Goal: Transaction & Acquisition: Purchase product/service

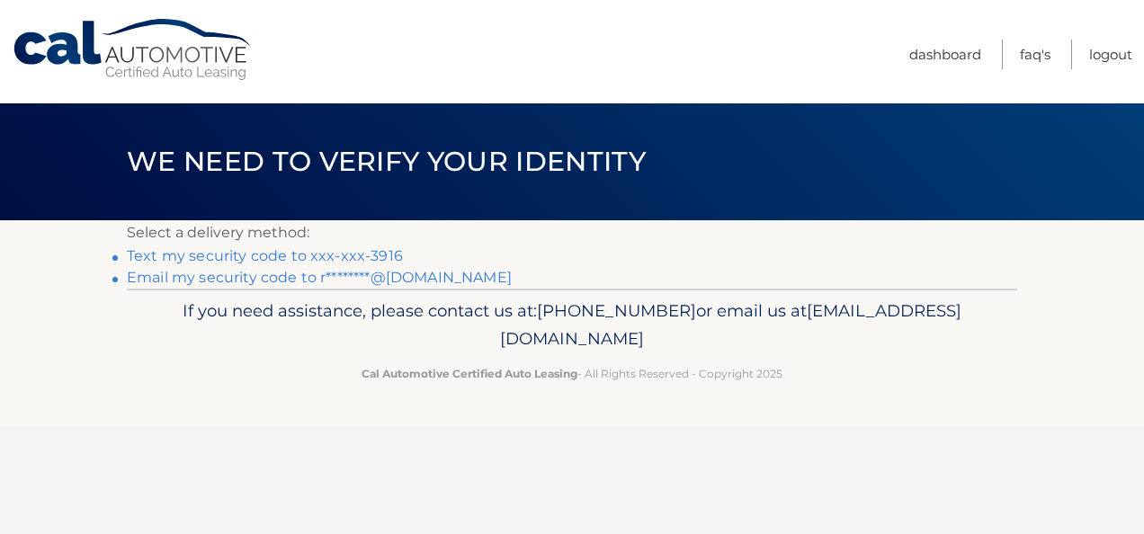
click at [308, 254] on link "Text my security code to xxx-xxx-3916" at bounding box center [265, 255] width 276 height 17
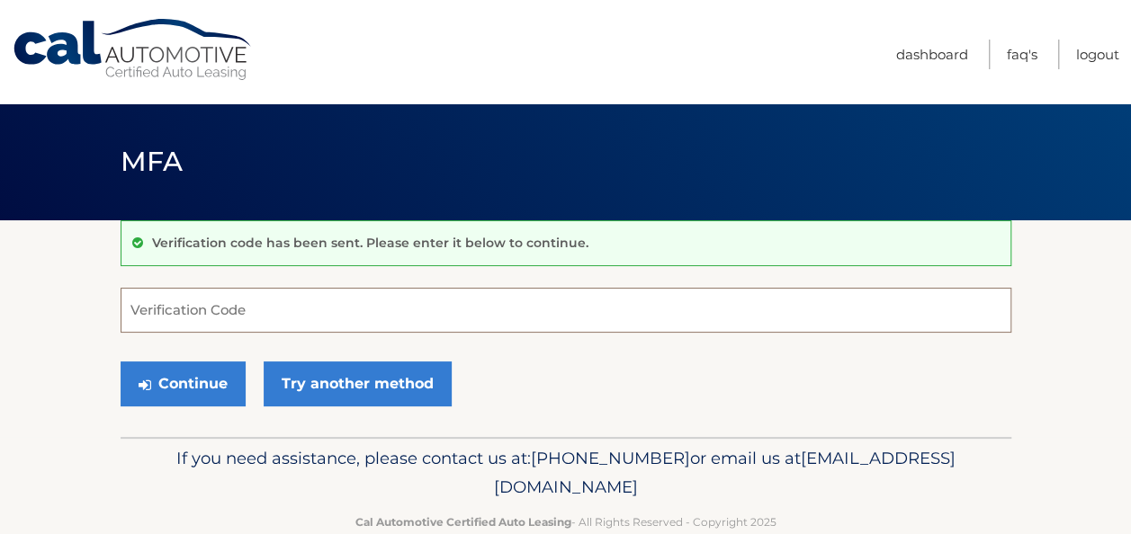
click at [295, 304] on input "Verification Code" at bounding box center [566, 310] width 890 height 45
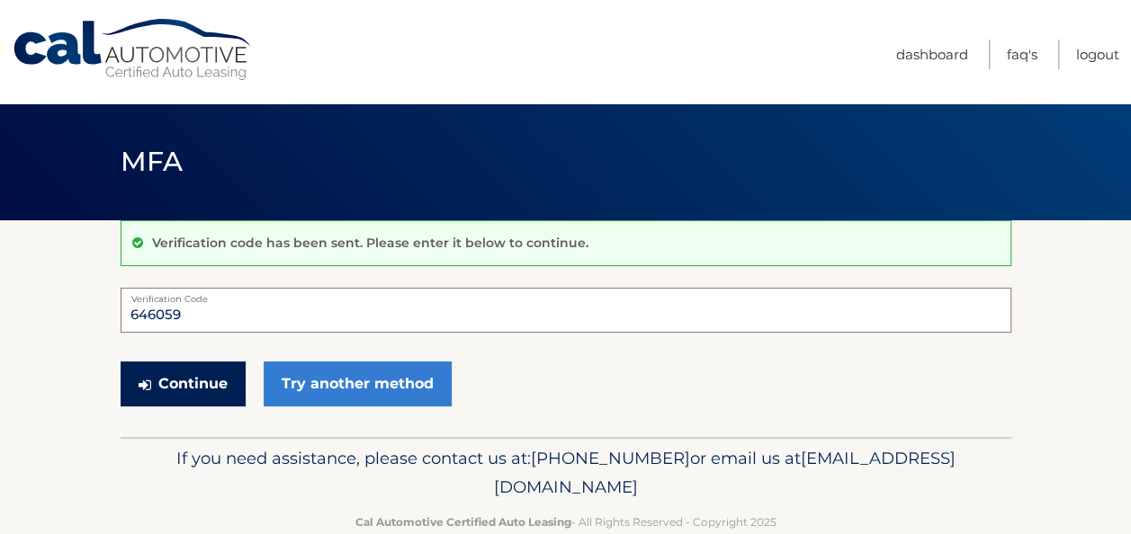
type input "646059"
click at [207, 389] on button "Continue" at bounding box center [183, 384] width 125 height 45
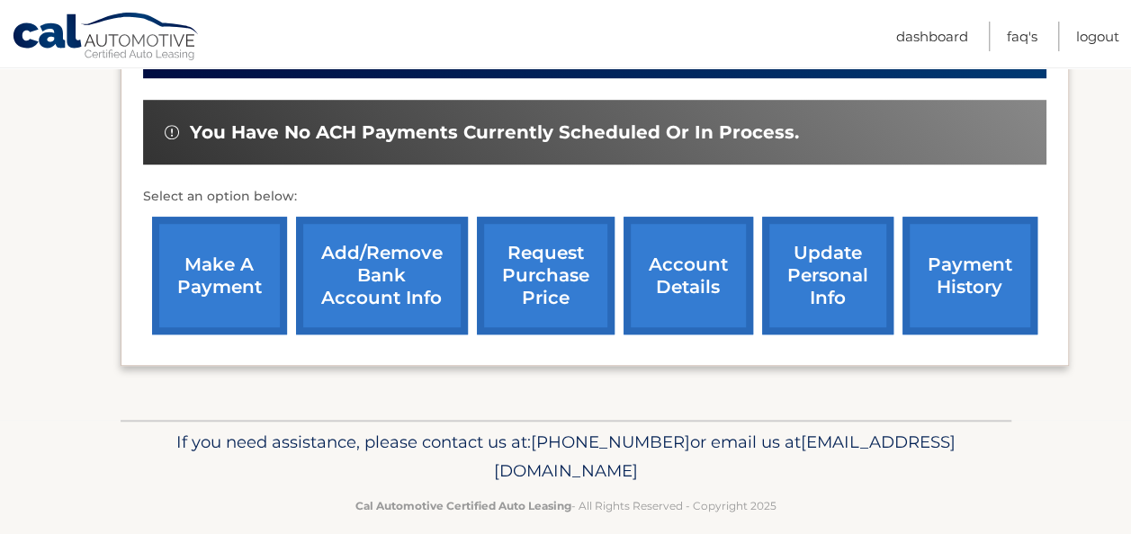
scroll to position [540, 0]
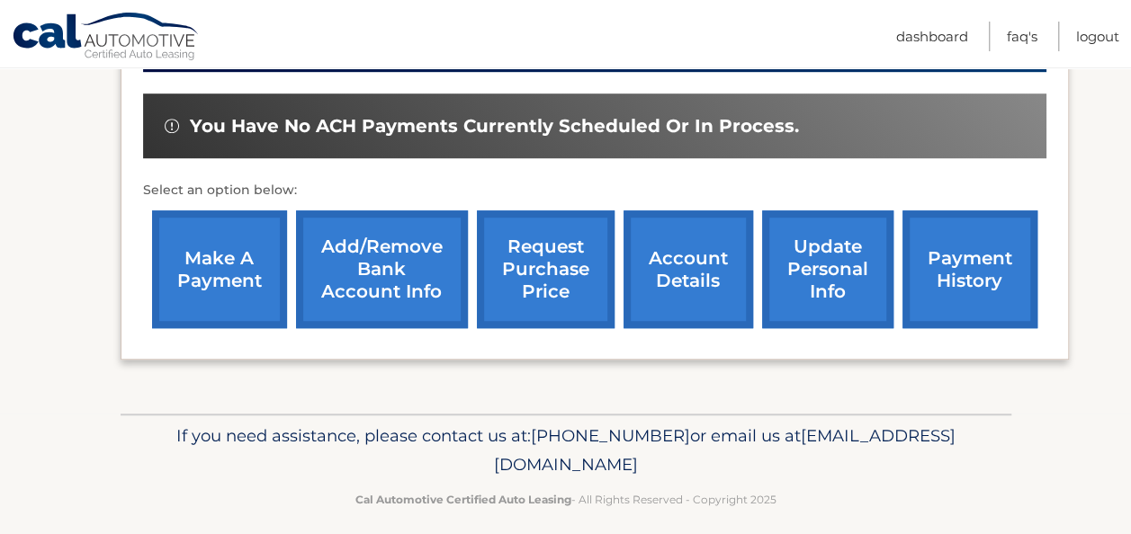
click at [198, 259] on link "make a payment" at bounding box center [219, 269] width 135 height 118
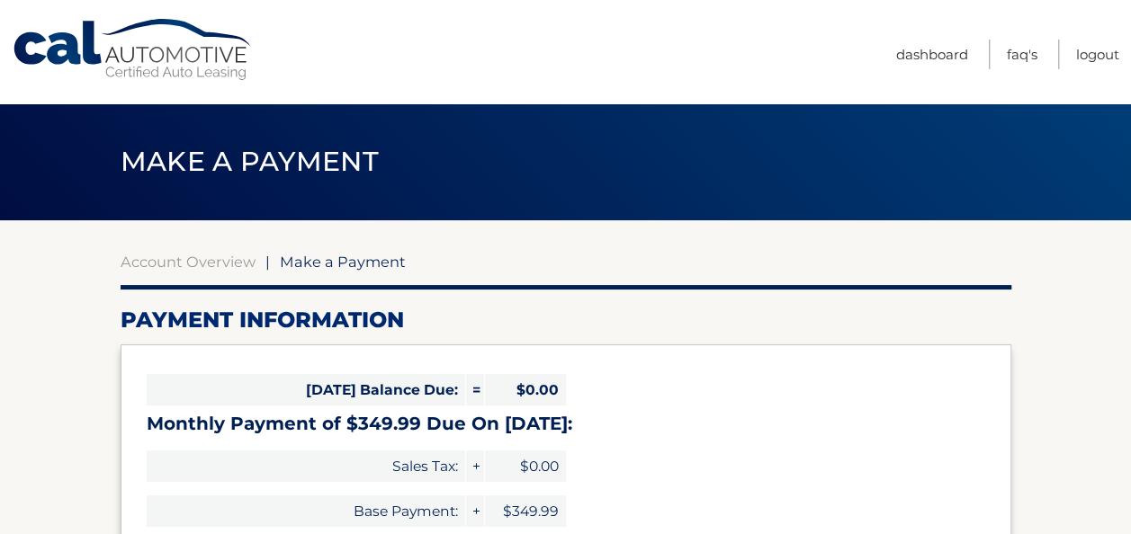
select select "NmUzNTM1YTMtM2FmMi00NDAxLTk4OGMtM2I5ZGRjOWE0NzRl"
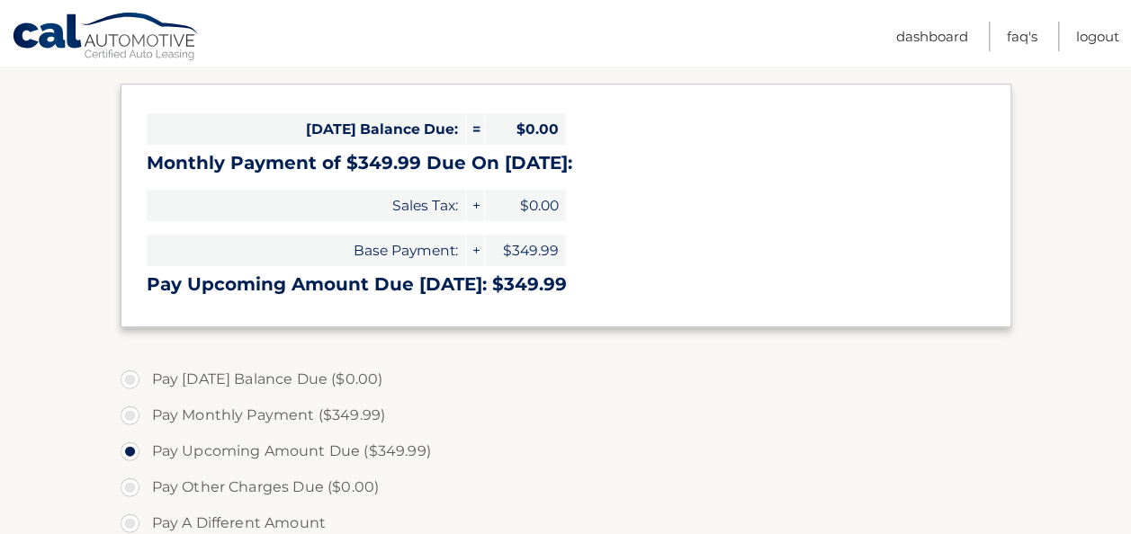
scroll to position [450, 0]
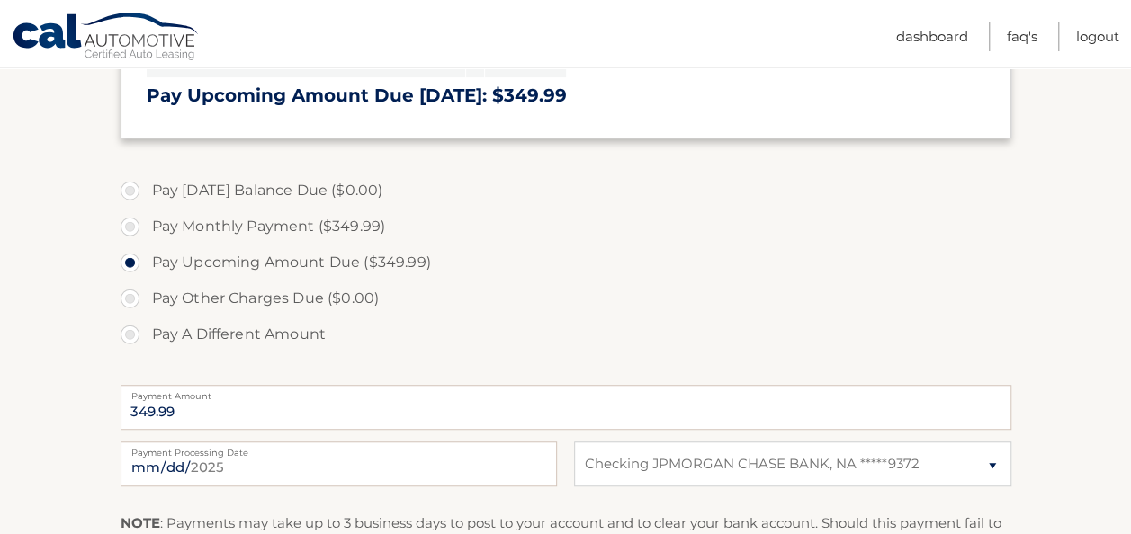
click at [139, 219] on label "Pay Monthly Payment ($349.99)" at bounding box center [566, 227] width 890 height 36
click at [139, 219] on input "Pay Monthly Payment ($349.99)" at bounding box center [137, 223] width 18 height 29
radio input "true"
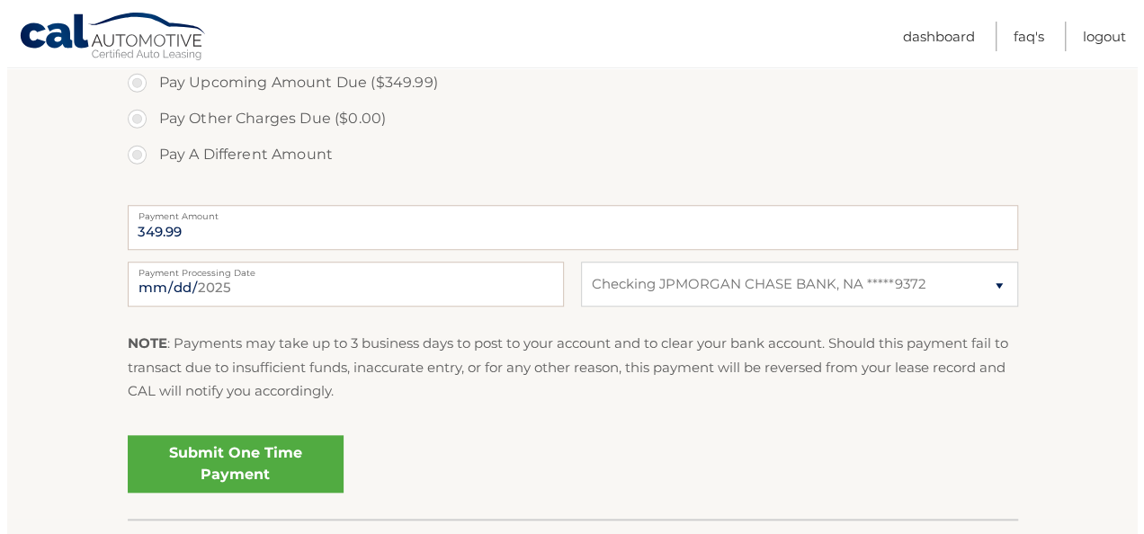
scroll to position [720, 0]
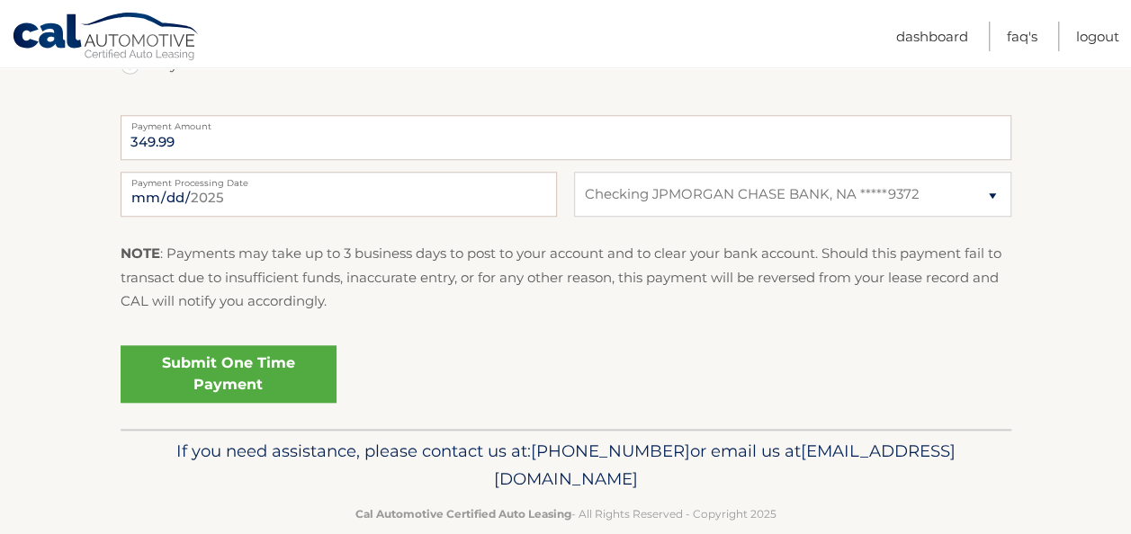
click at [212, 374] on link "Submit One Time Payment" at bounding box center [229, 374] width 216 height 58
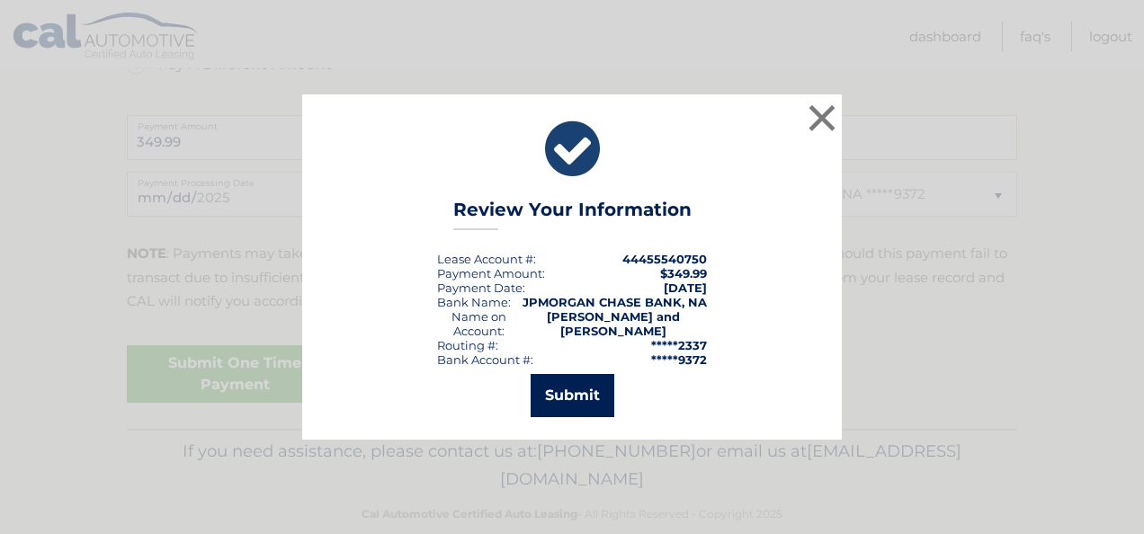
click at [577, 385] on button "Submit" at bounding box center [573, 395] width 84 height 43
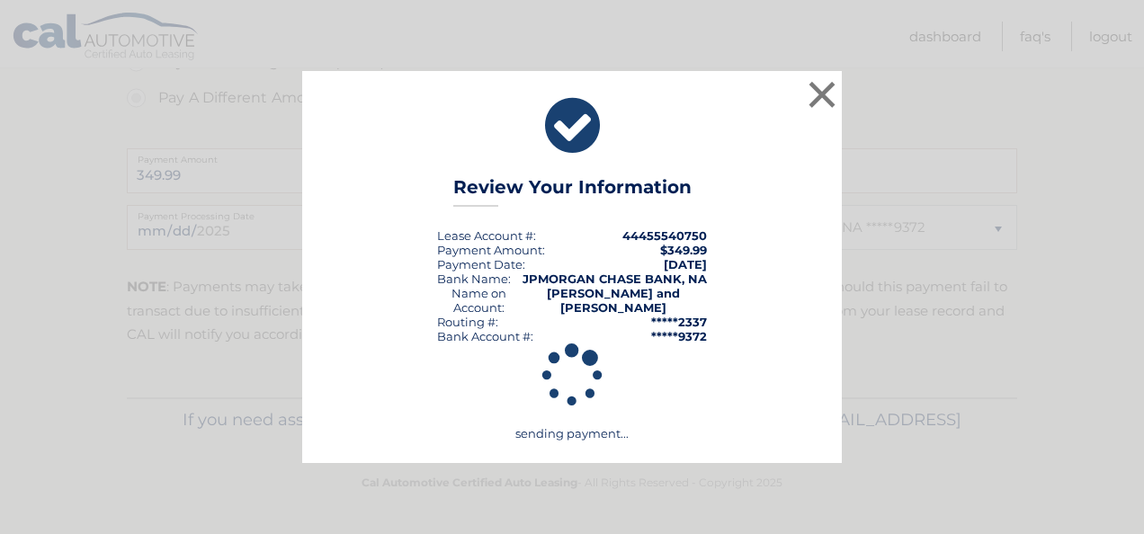
scroll to position [685, 0]
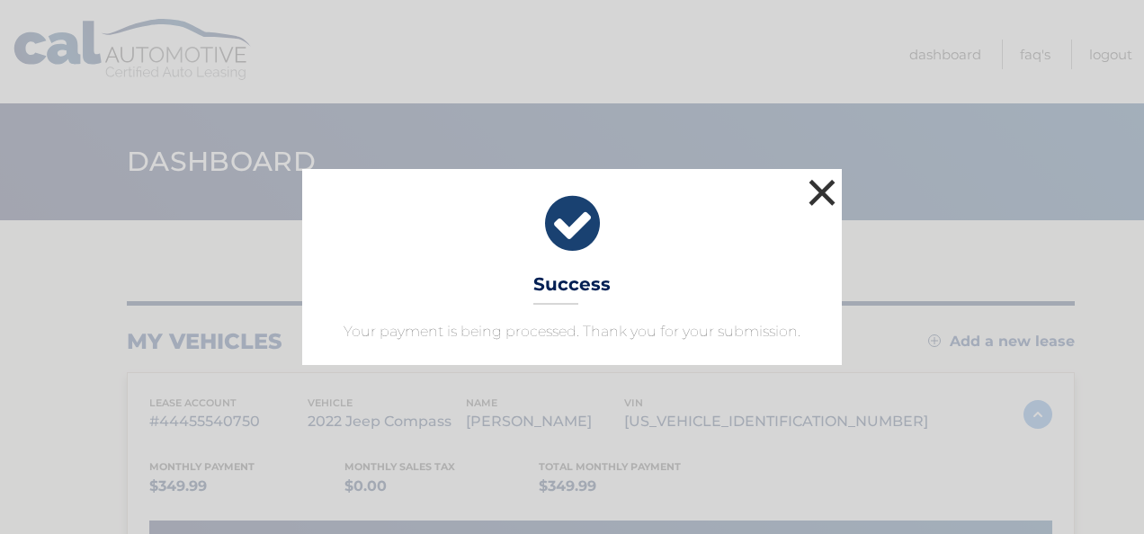
click at [833, 192] on button "×" at bounding box center [822, 192] width 36 height 36
